Goal: Consume media (video, audio): Consume media (video, audio)

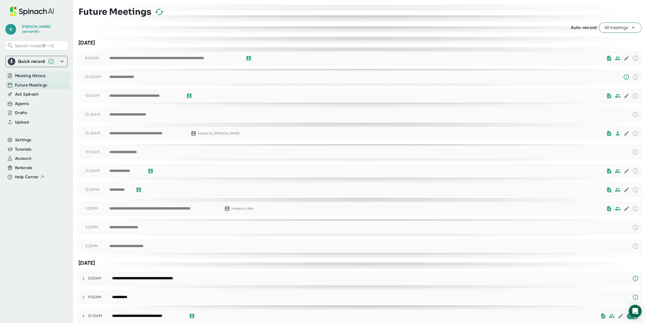
click at [45, 73] on span "Meeting History" at bounding box center [30, 76] width 31 height 6
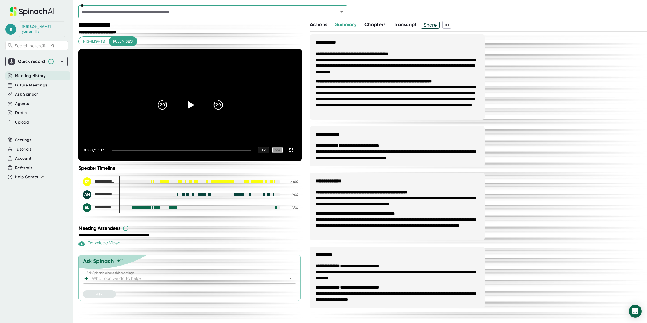
click at [136, 15] on input "text" at bounding box center [205, 12] width 250 height 8
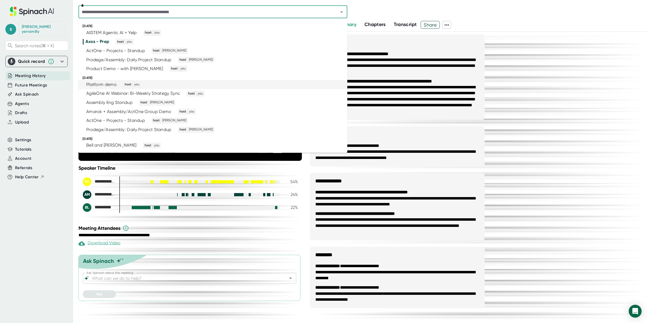
click at [106, 83] on div "Platform demo" at bounding box center [101, 84] width 30 height 5
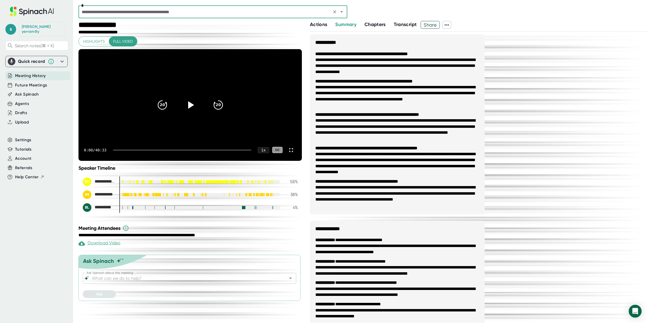
click at [172, 12] on input "text" at bounding box center [205, 12] width 250 height 8
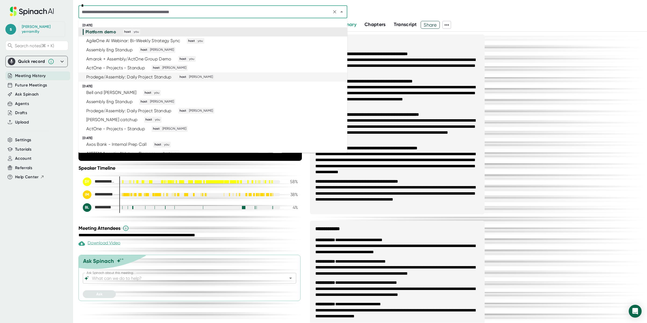
scroll to position [41, 0]
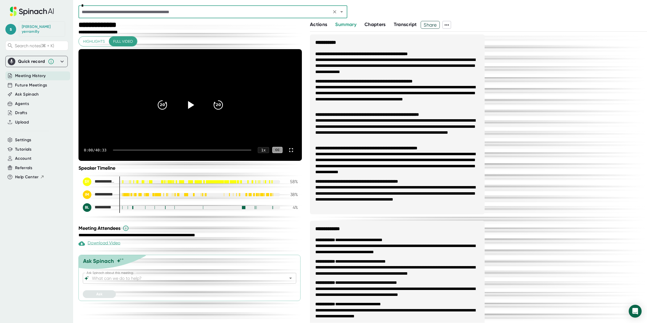
click at [189, 112] on icon at bounding box center [189, 104] width 13 height 13
click at [190, 111] on icon at bounding box center [189, 104] width 13 height 13
